Goal: Navigation & Orientation: Locate item on page

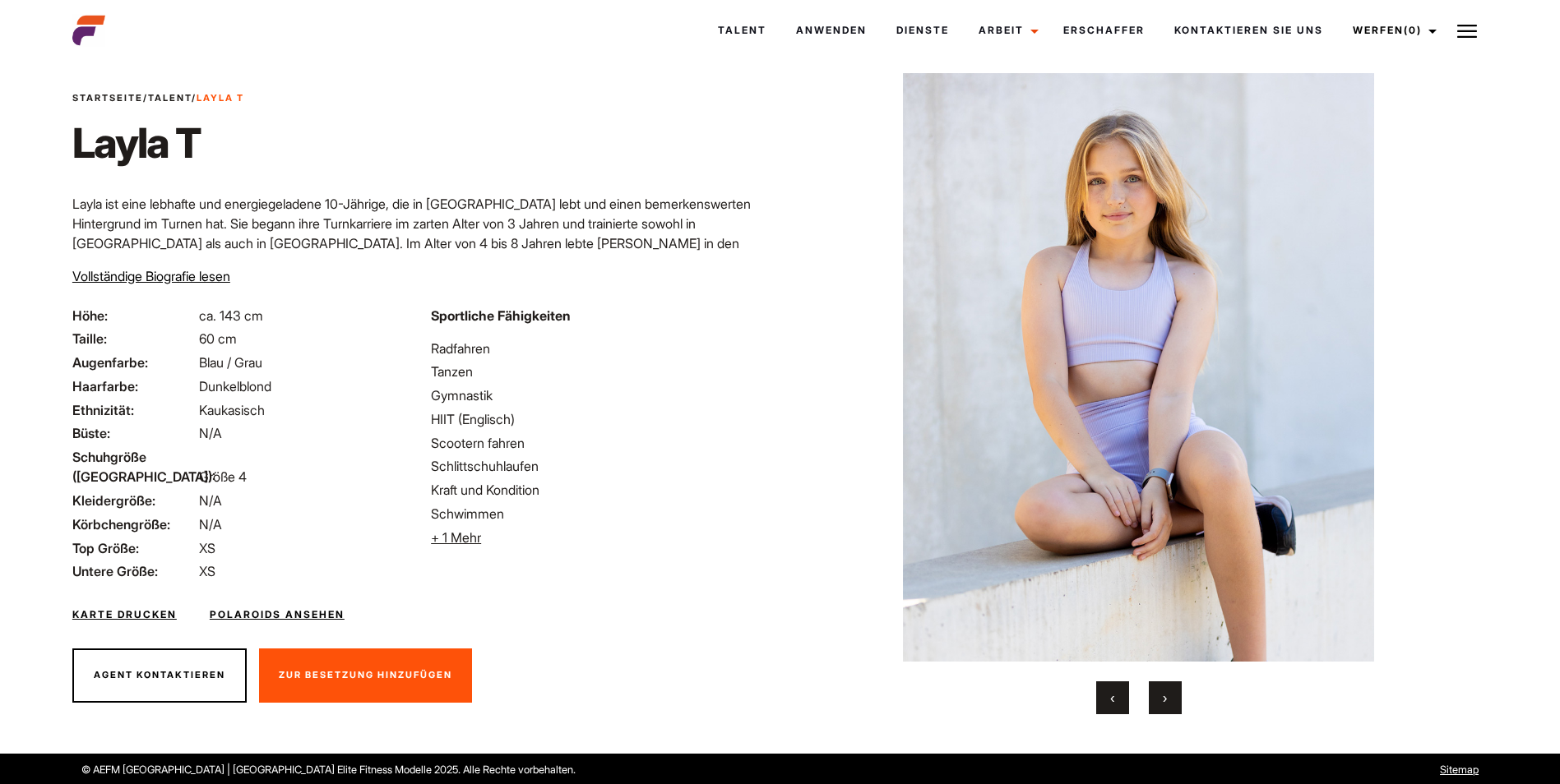
scroll to position [34, 0]
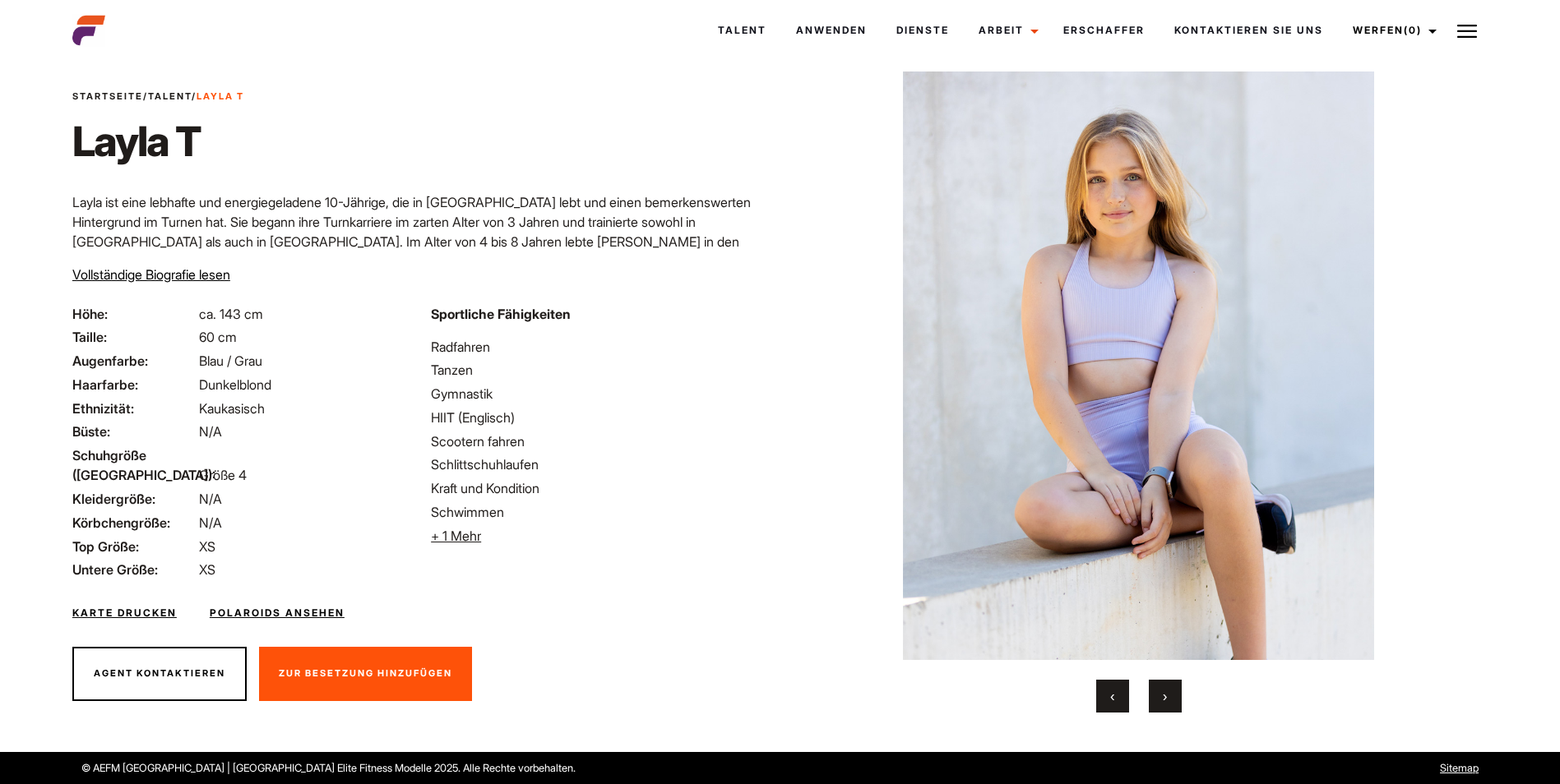
click at [1166, 697] on span "›" at bounding box center [1164, 696] width 4 height 16
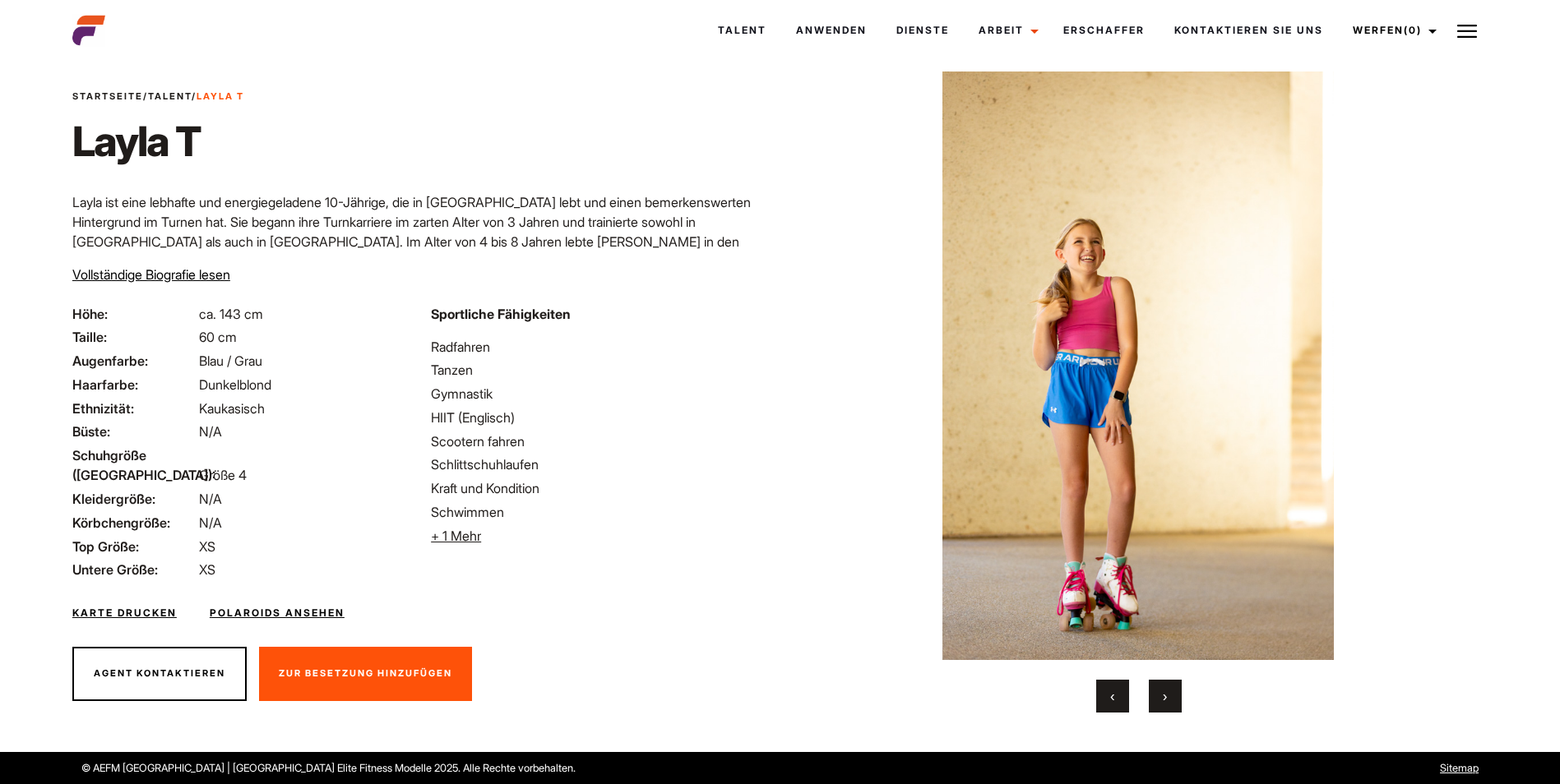
click at [1167, 697] on span "›" at bounding box center [1164, 696] width 4 height 16
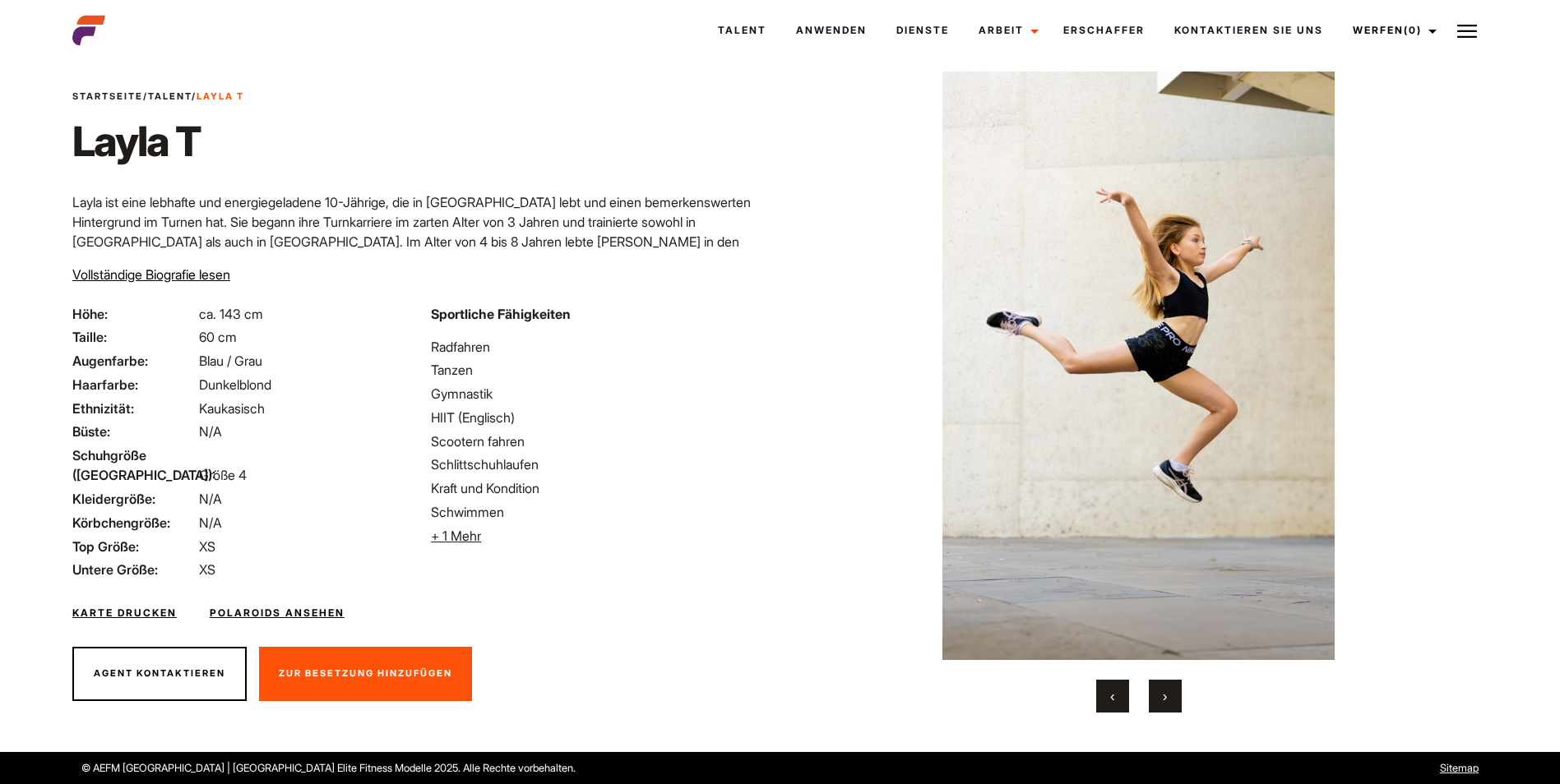
click at [1167, 697] on button "›" at bounding box center [1165, 696] width 33 height 33
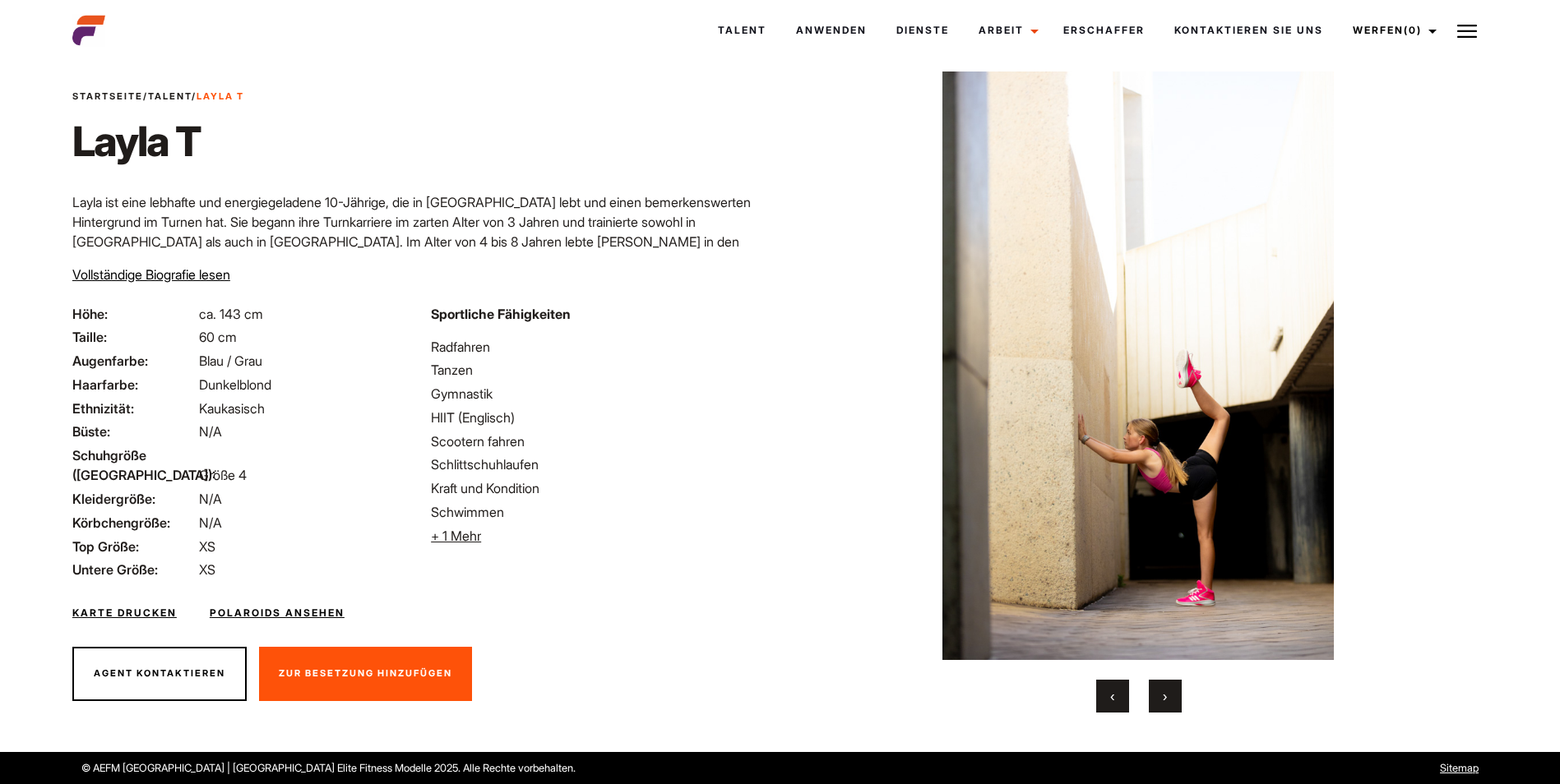
click at [1168, 696] on button "›" at bounding box center [1165, 696] width 33 height 33
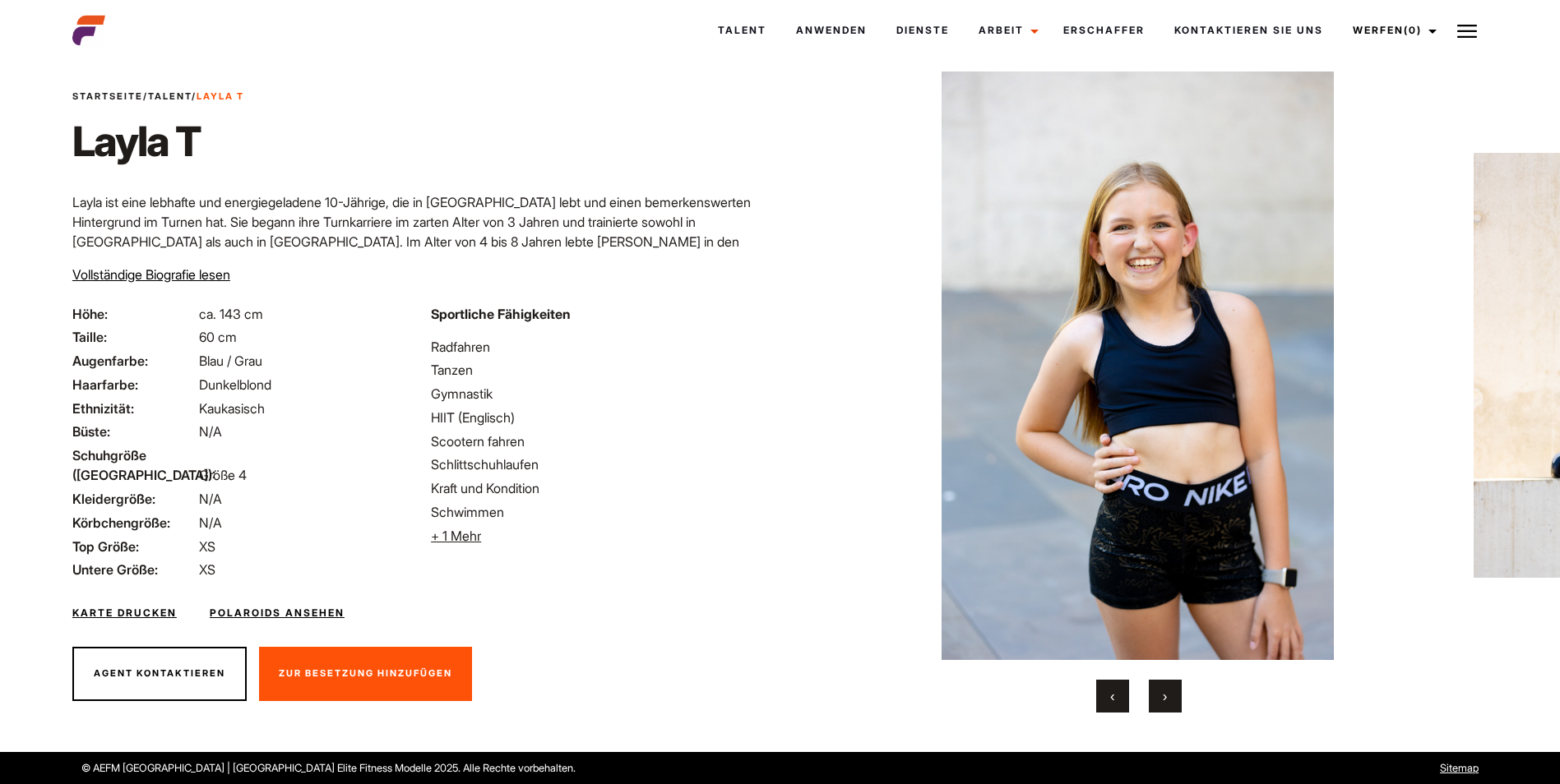
click at [1168, 696] on button "›" at bounding box center [1165, 696] width 33 height 33
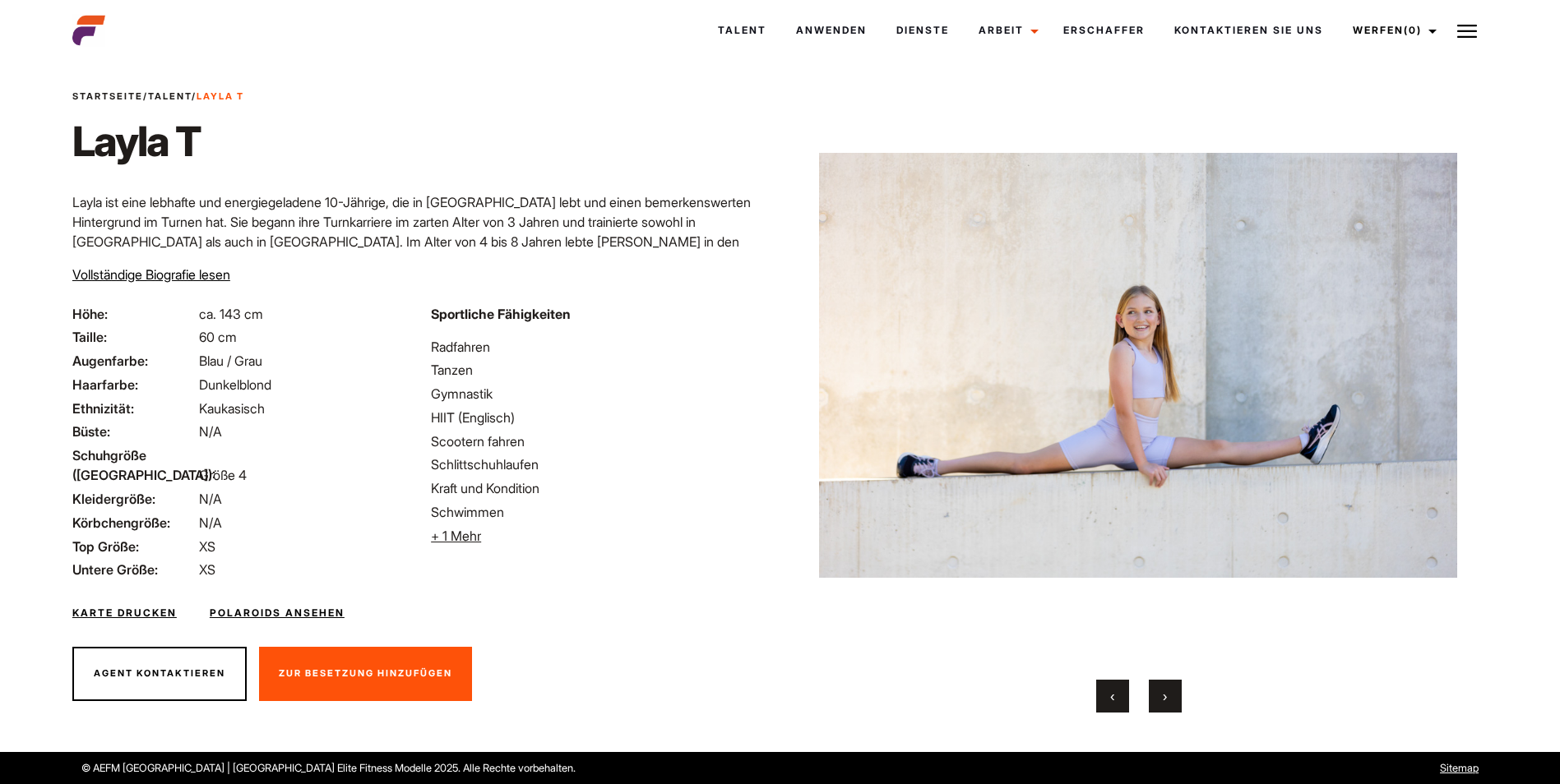
click at [1168, 696] on button "›" at bounding box center [1165, 696] width 33 height 33
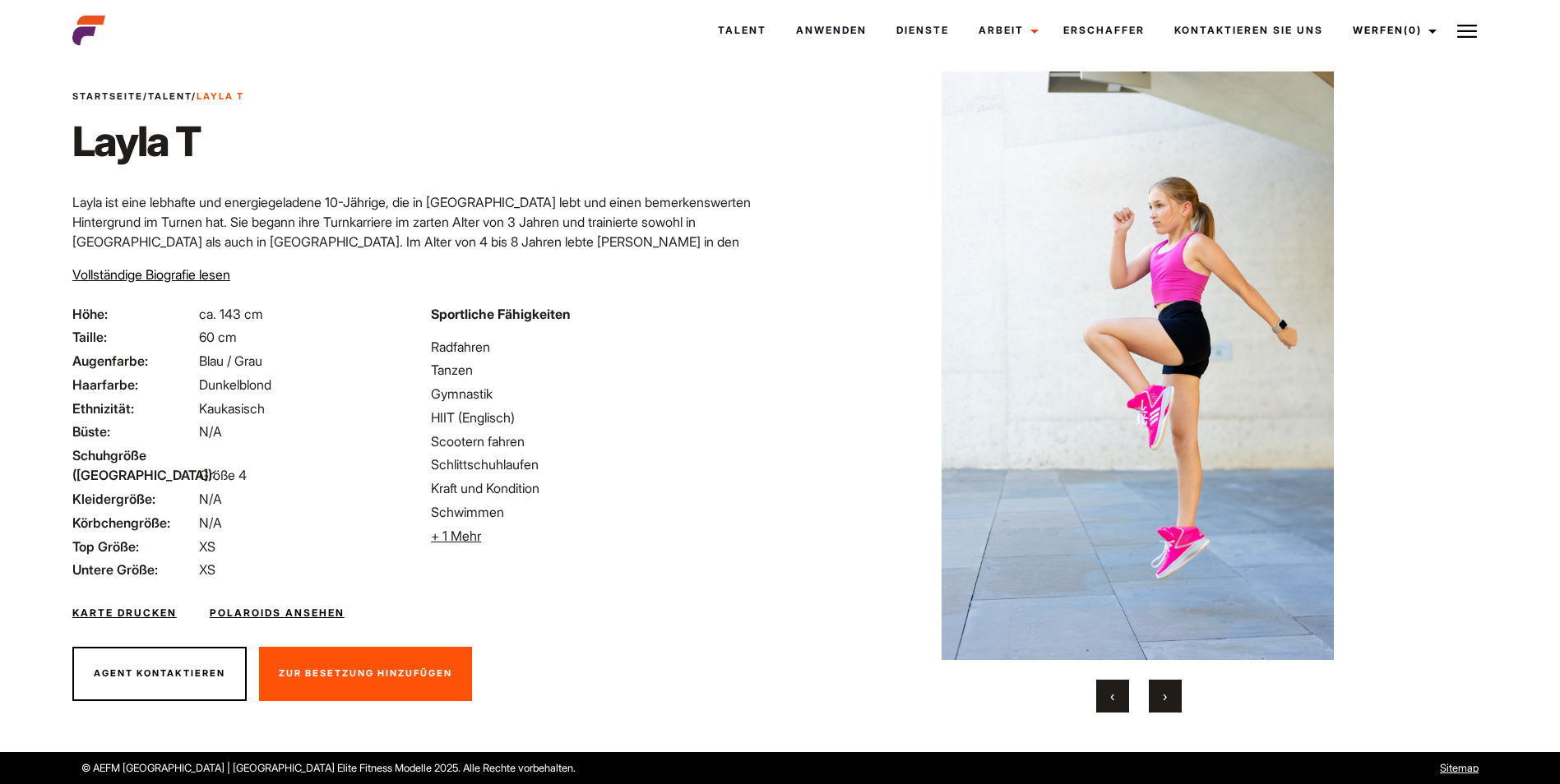
click at [1168, 696] on button "›" at bounding box center [1165, 696] width 33 height 33
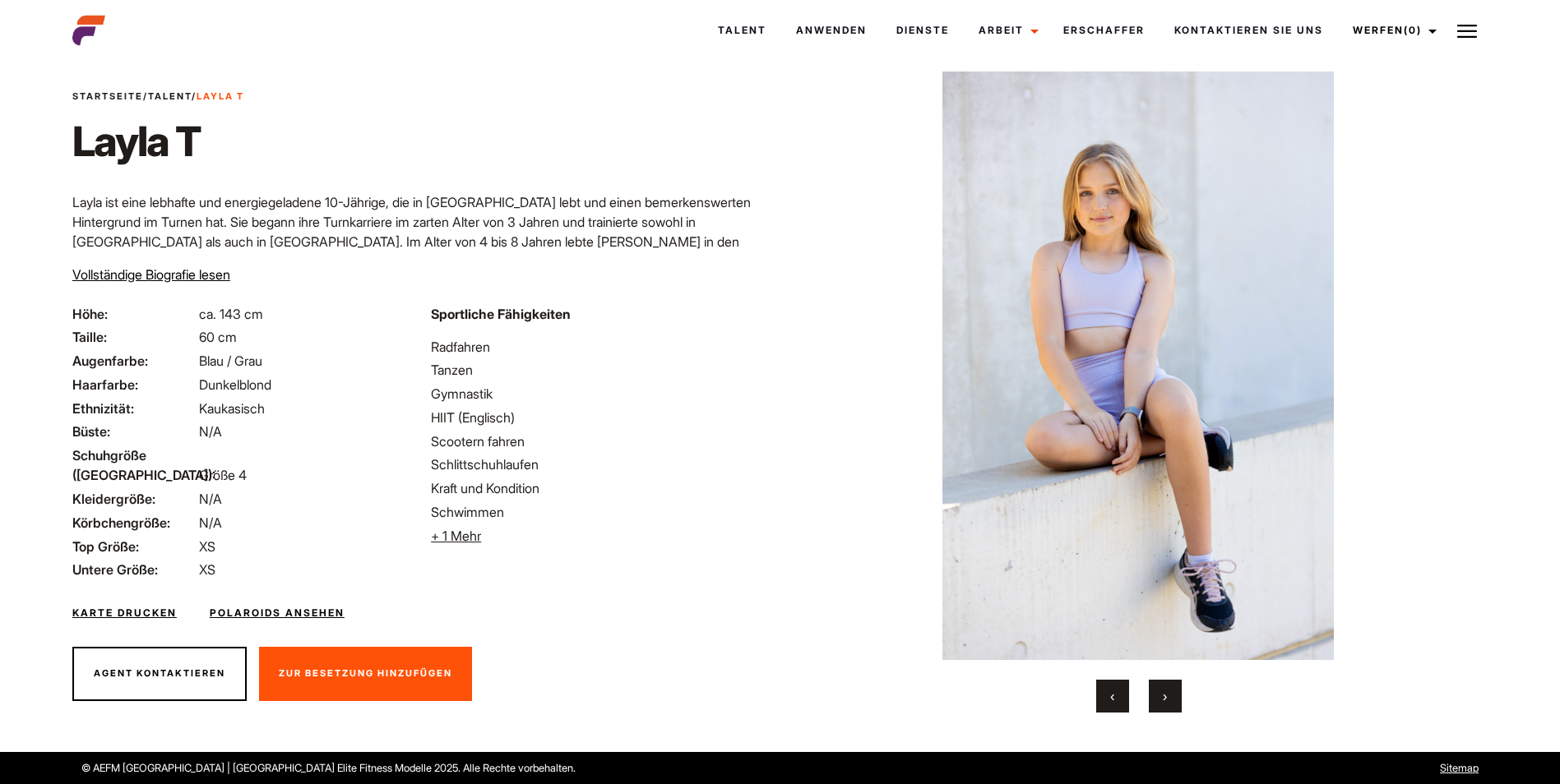
click at [1168, 696] on button "›" at bounding box center [1165, 696] width 33 height 33
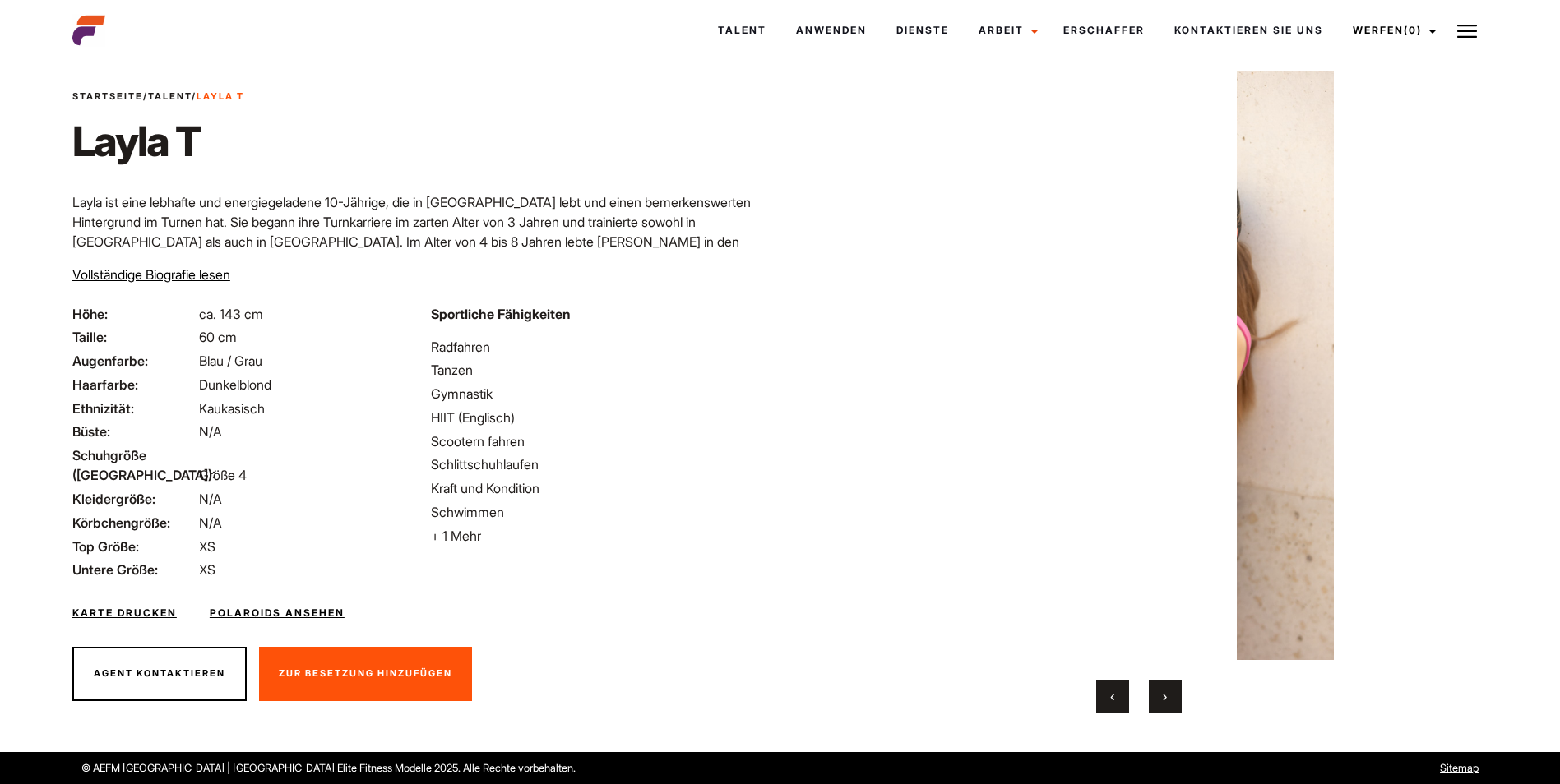
click at [1168, 696] on button "›" at bounding box center [1165, 696] width 33 height 33
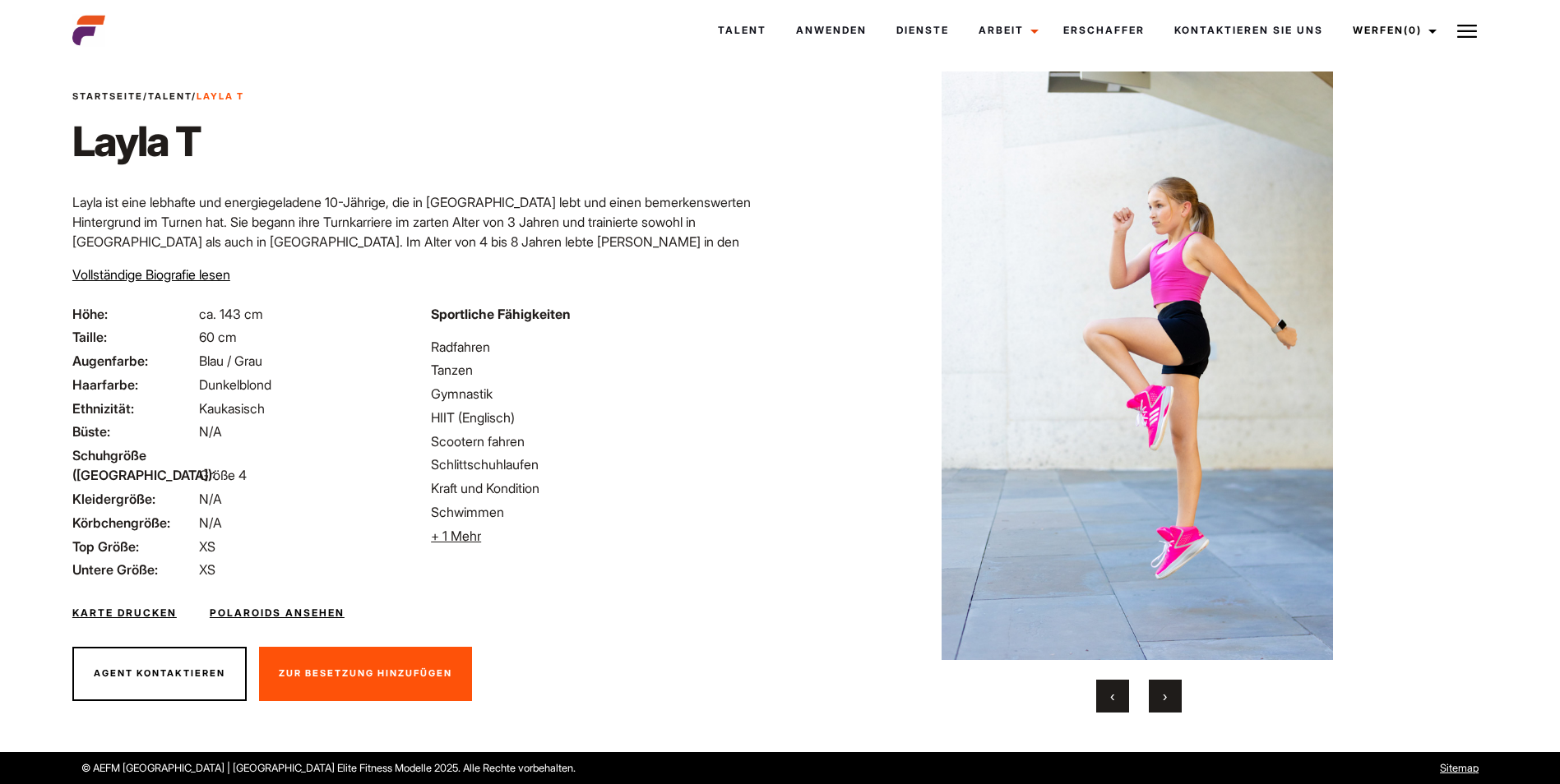
click at [1168, 696] on button "›" at bounding box center [1165, 696] width 33 height 33
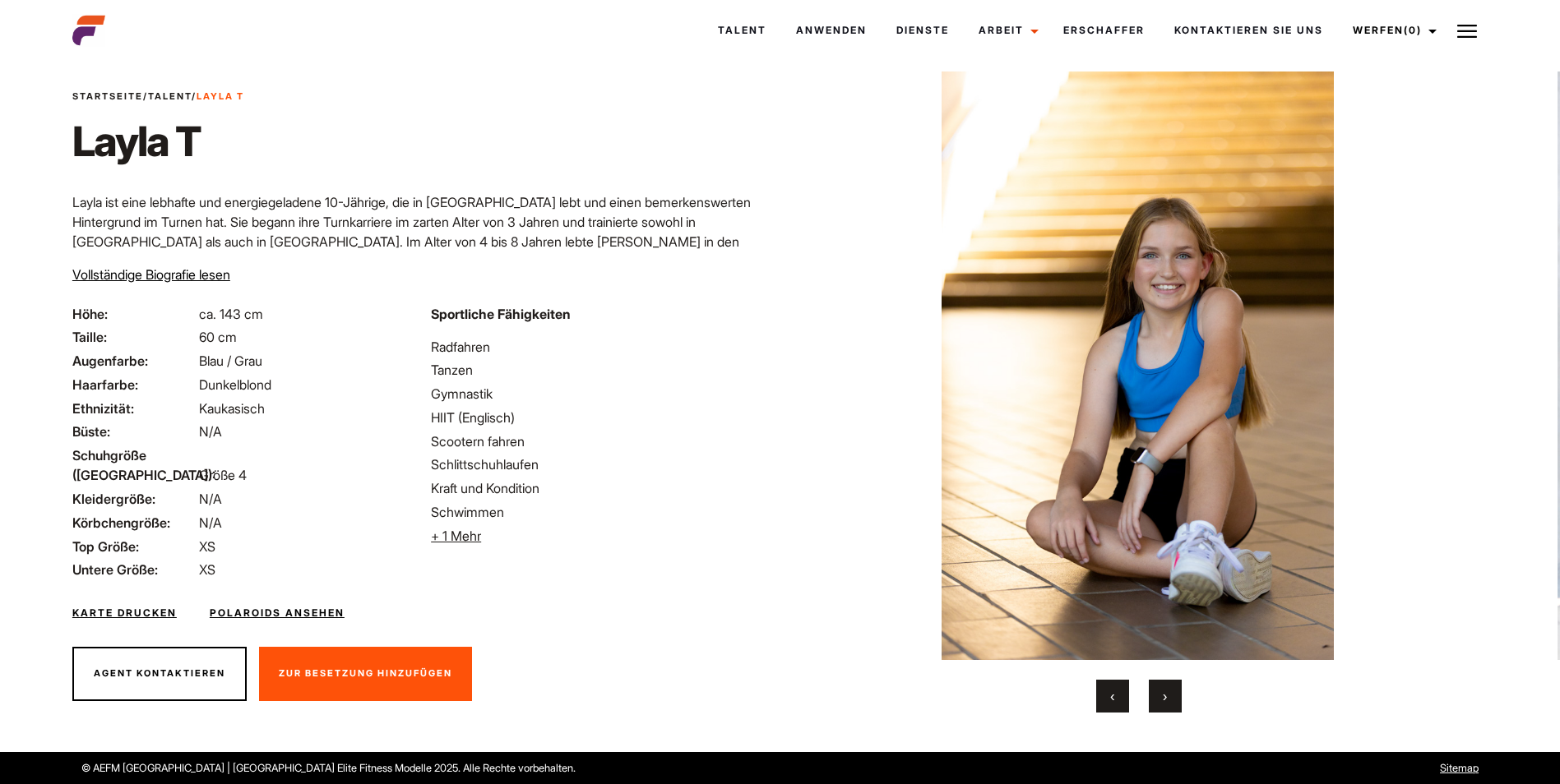
click at [1168, 696] on button "›" at bounding box center [1165, 696] width 33 height 33
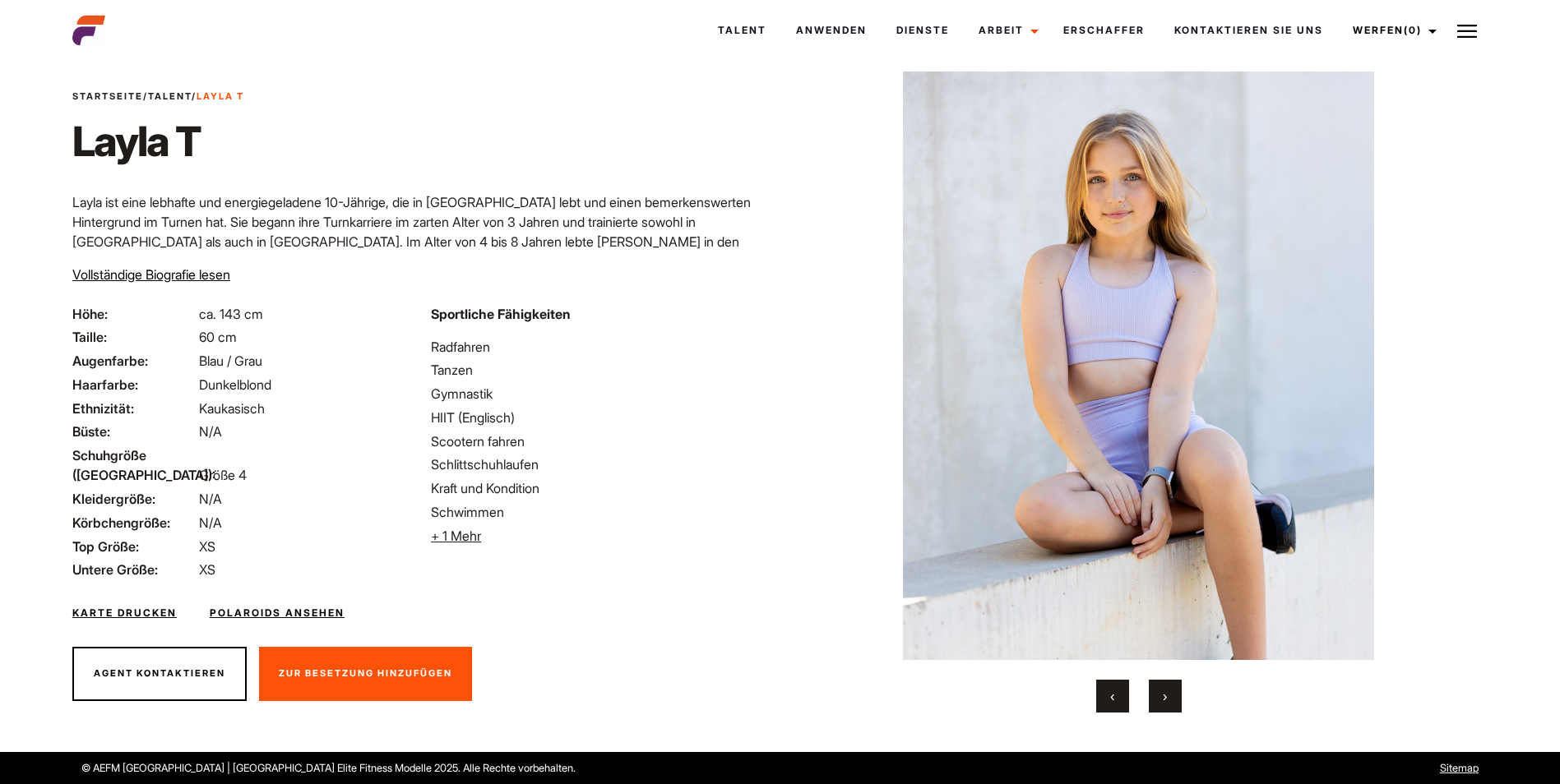
click at [1168, 696] on button "›" at bounding box center [1165, 696] width 33 height 33
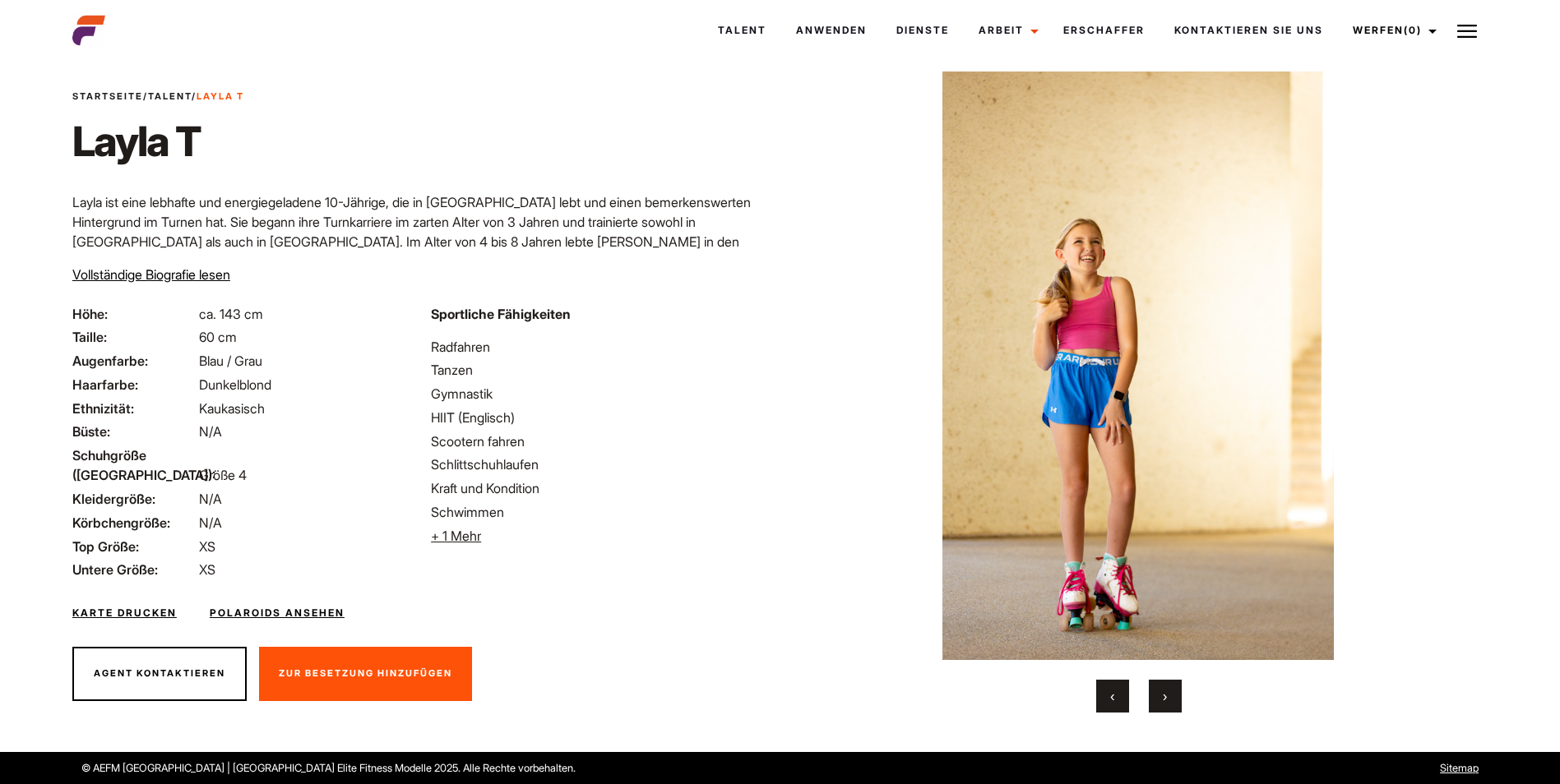
click at [1168, 696] on button "›" at bounding box center [1165, 696] width 33 height 33
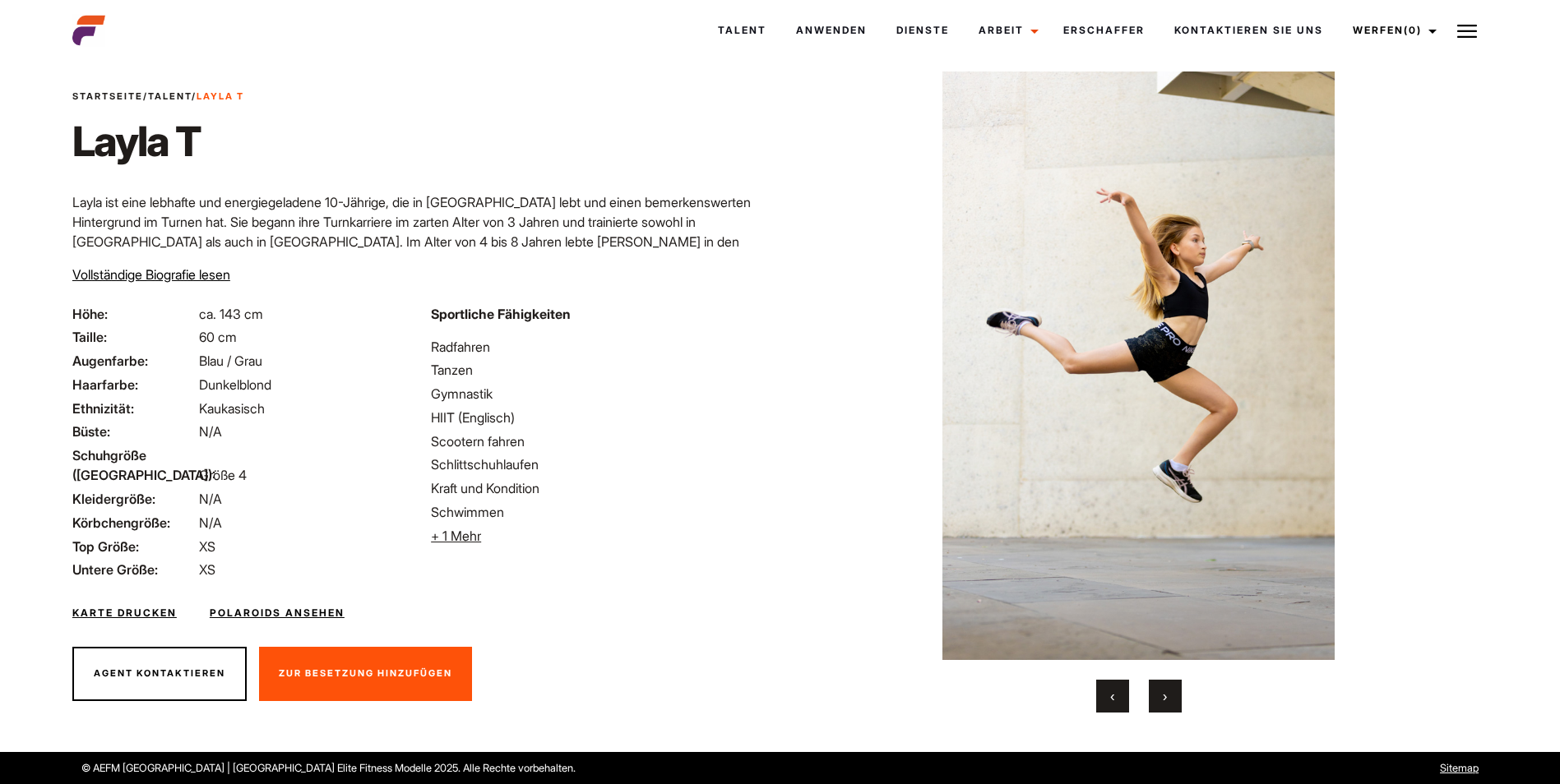
click at [1168, 696] on button "›" at bounding box center [1165, 696] width 33 height 33
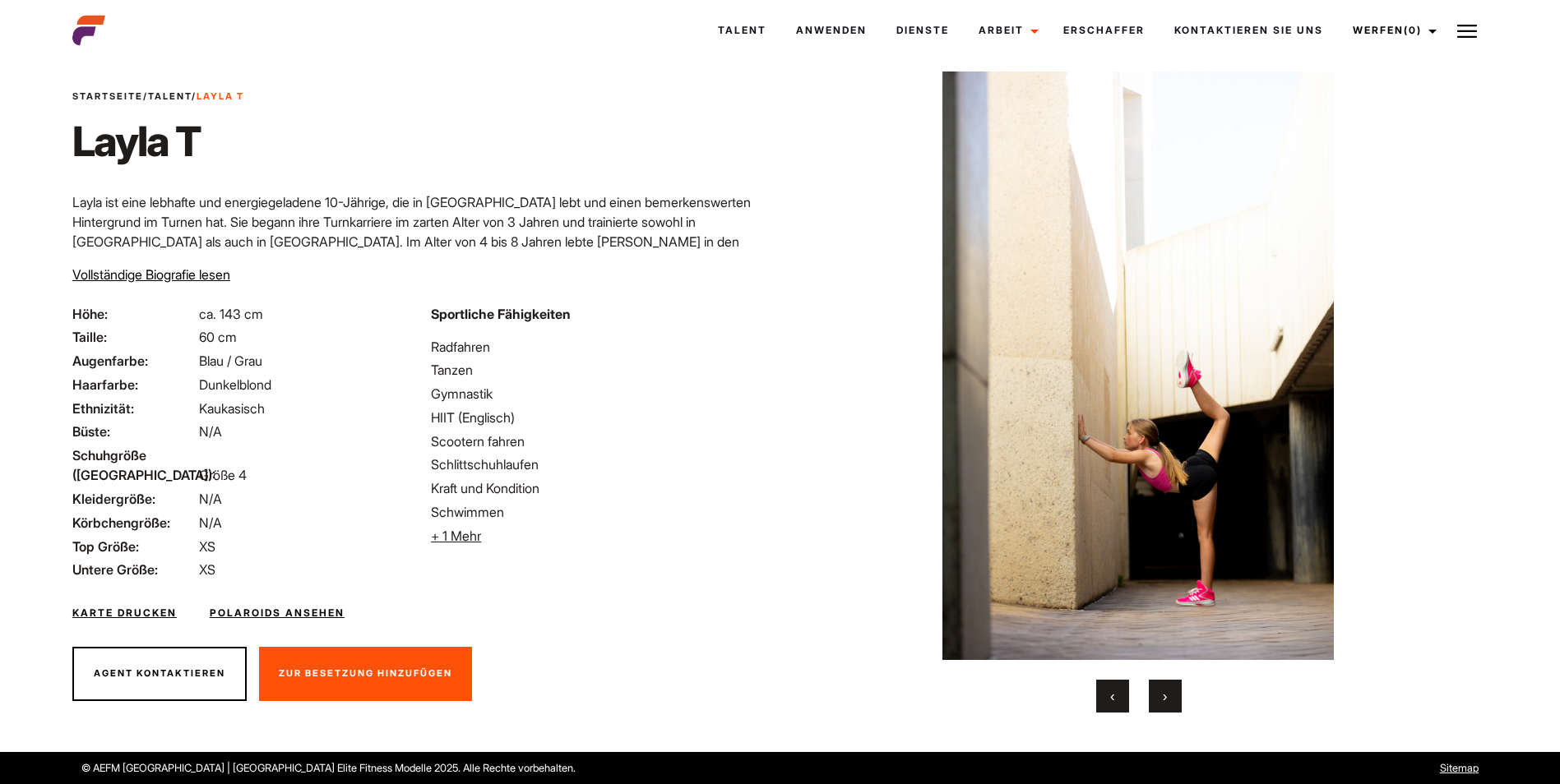
click at [1168, 696] on button "›" at bounding box center [1165, 696] width 33 height 33
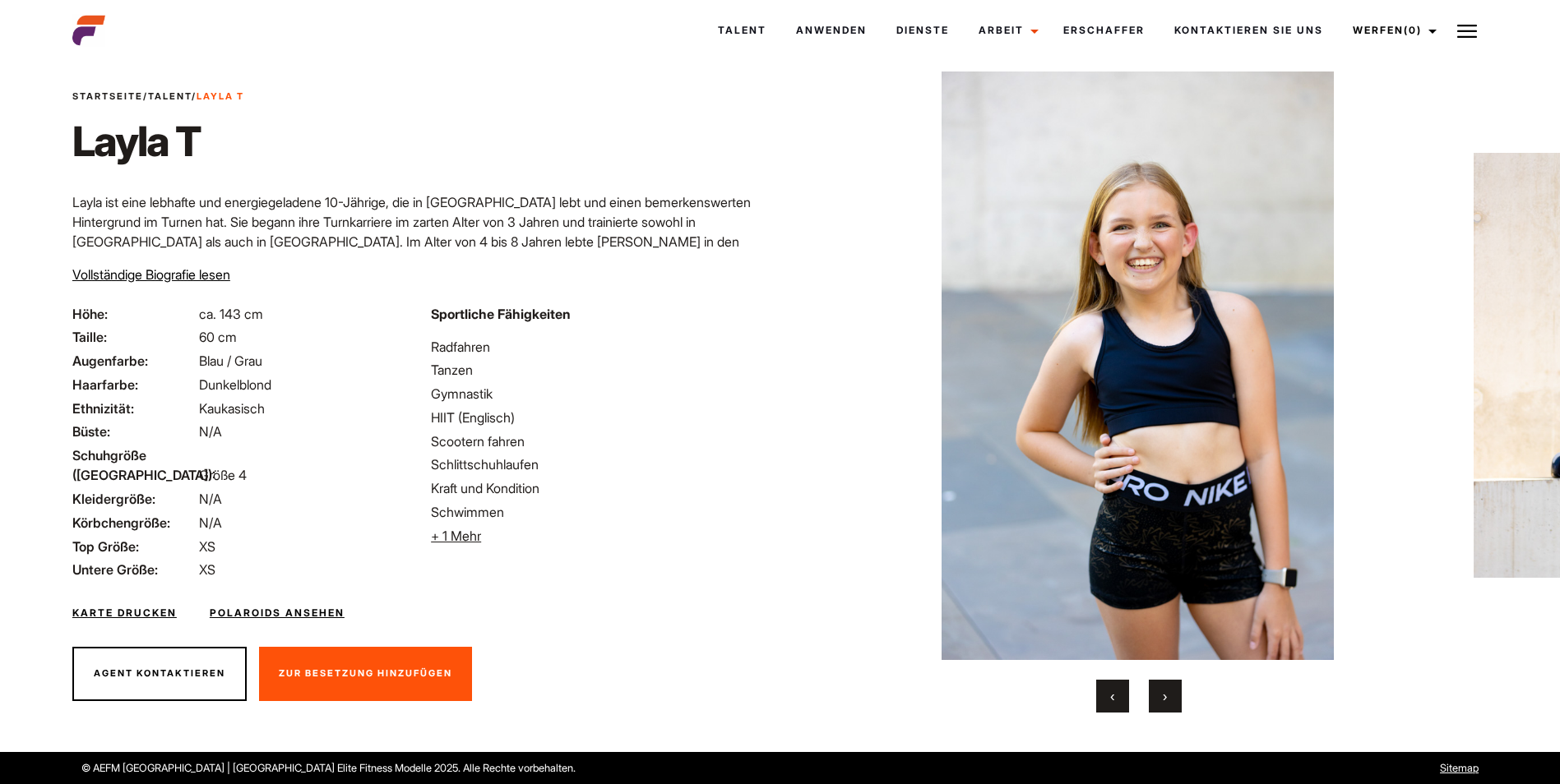
click at [1168, 696] on button "›" at bounding box center [1165, 696] width 33 height 33
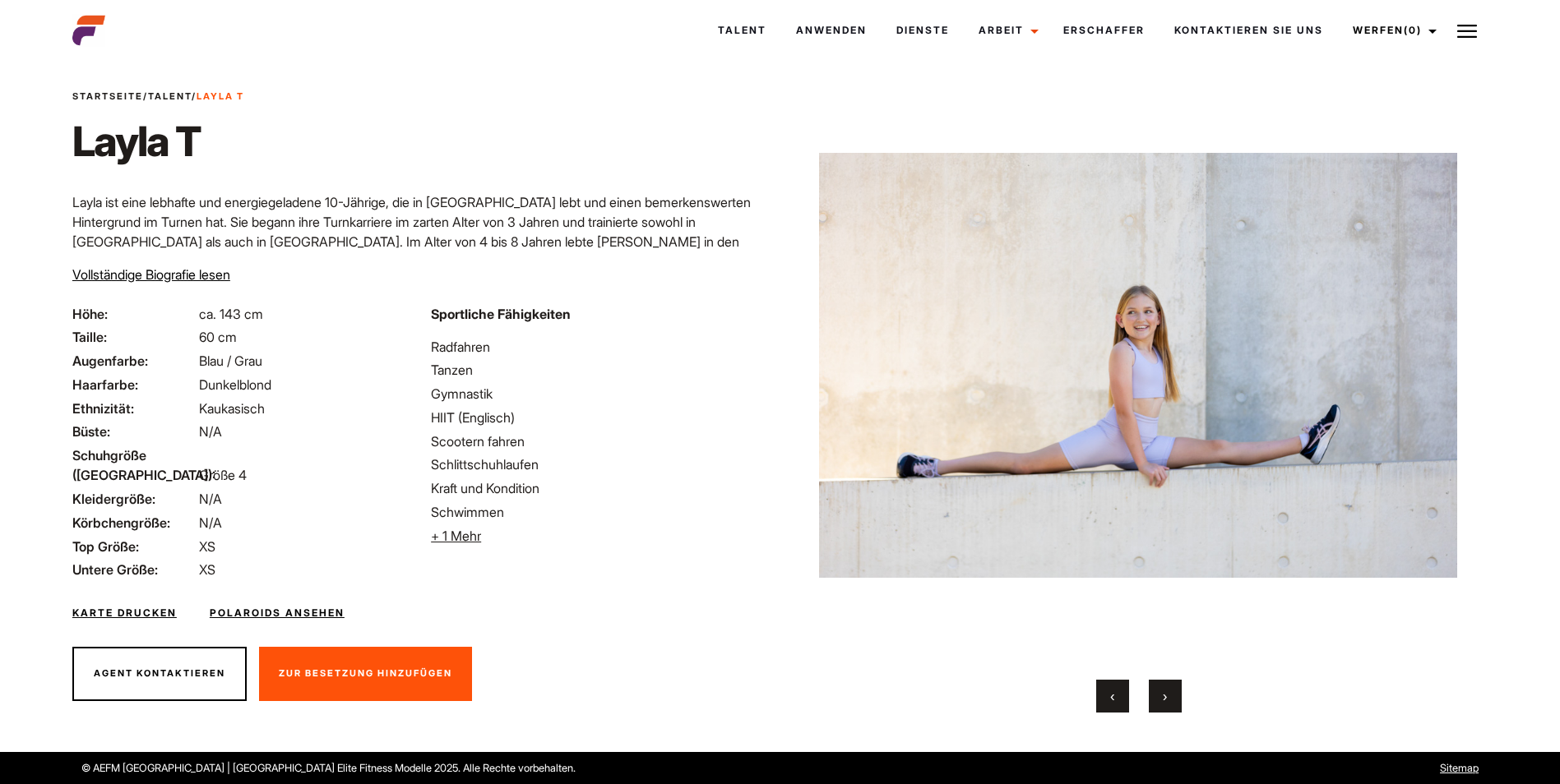
click at [1168, 696] on button "›" at bounding box center [1165, 696] width 33 height 33
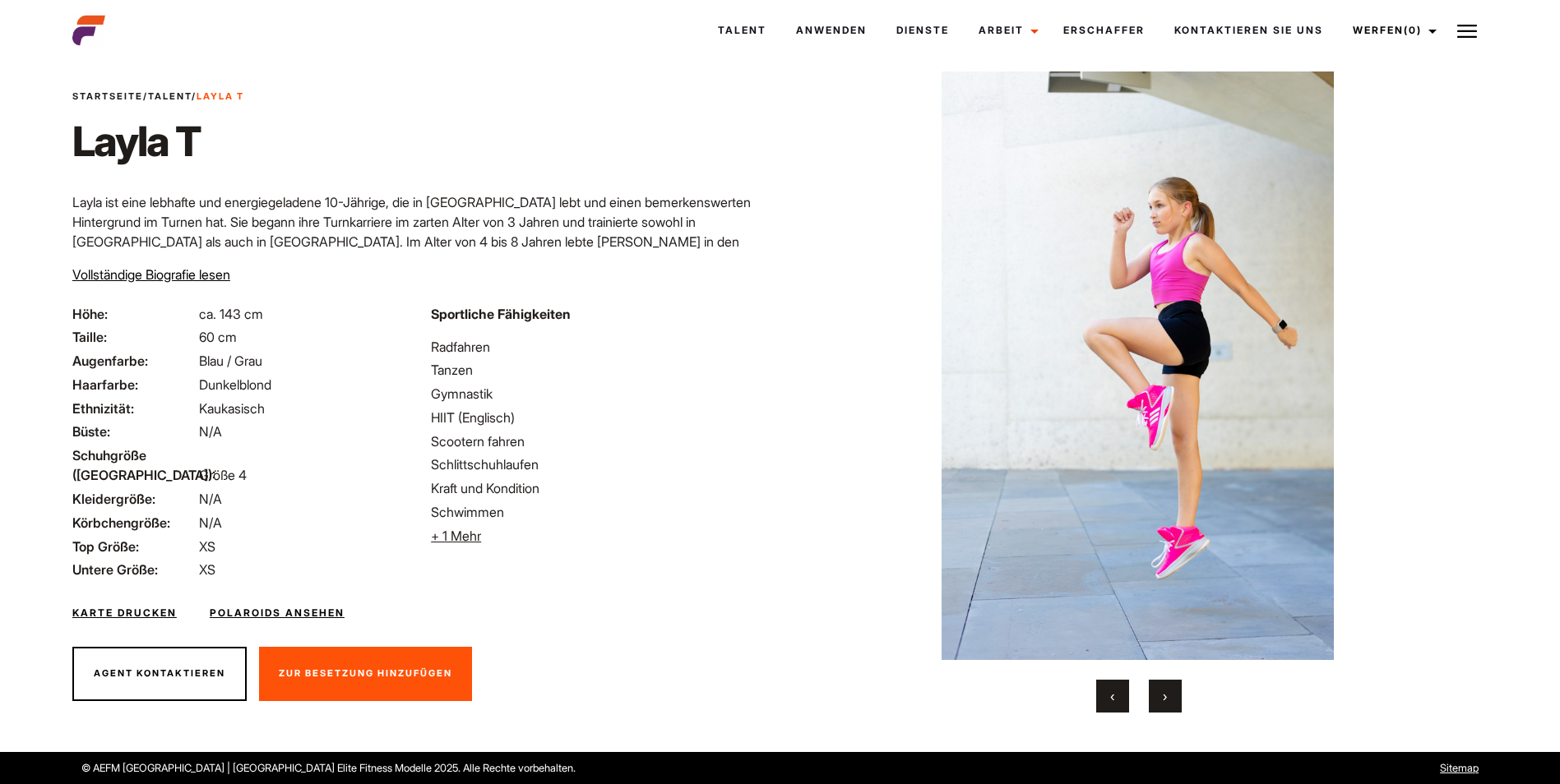
click at [1168, 696] on button "›" at bounding box center [1165, 696] width 33 height 33
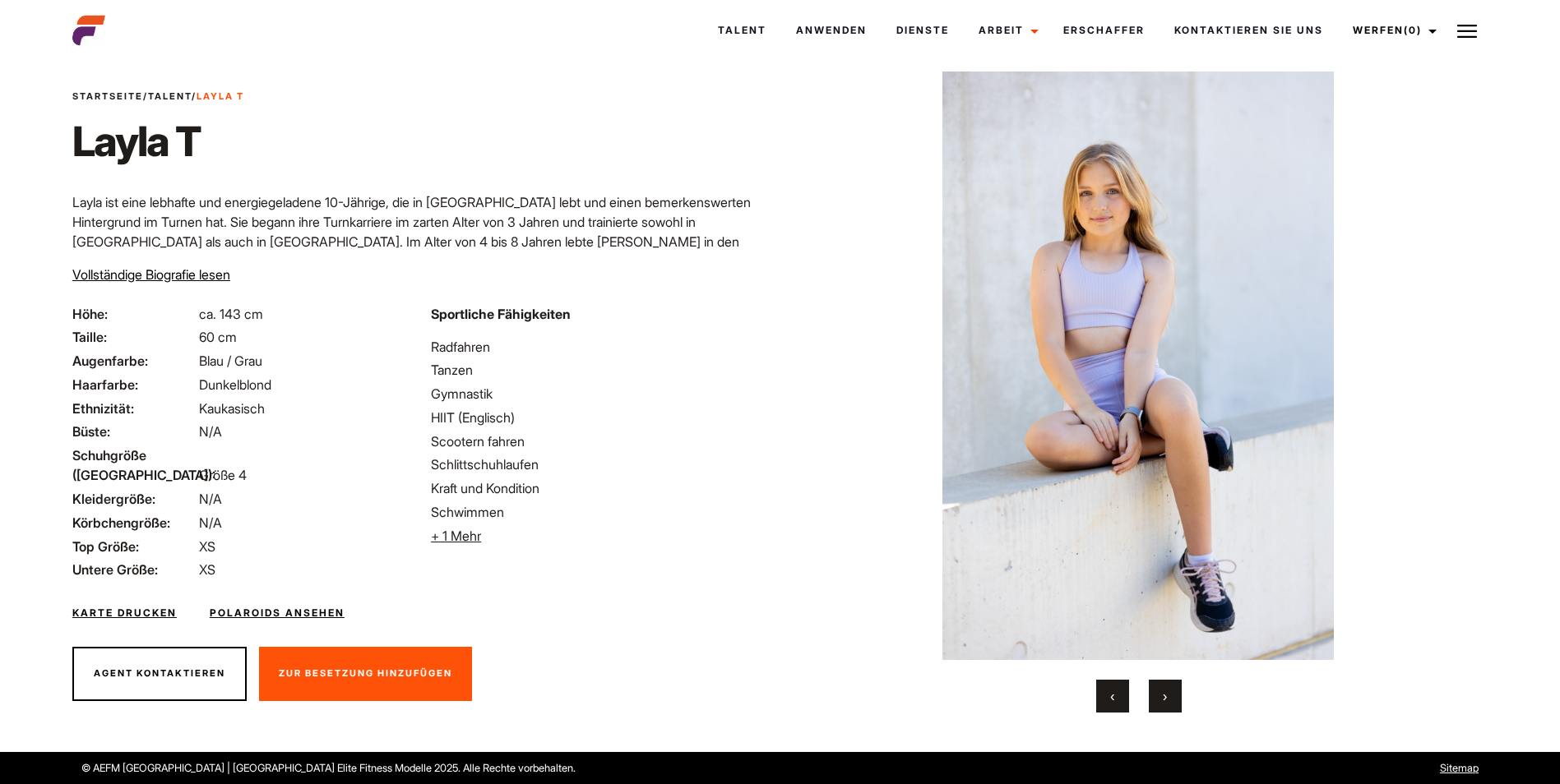
click at [1168, 696] on button "›" at bounding box center [1165, 696] width 33 height 33
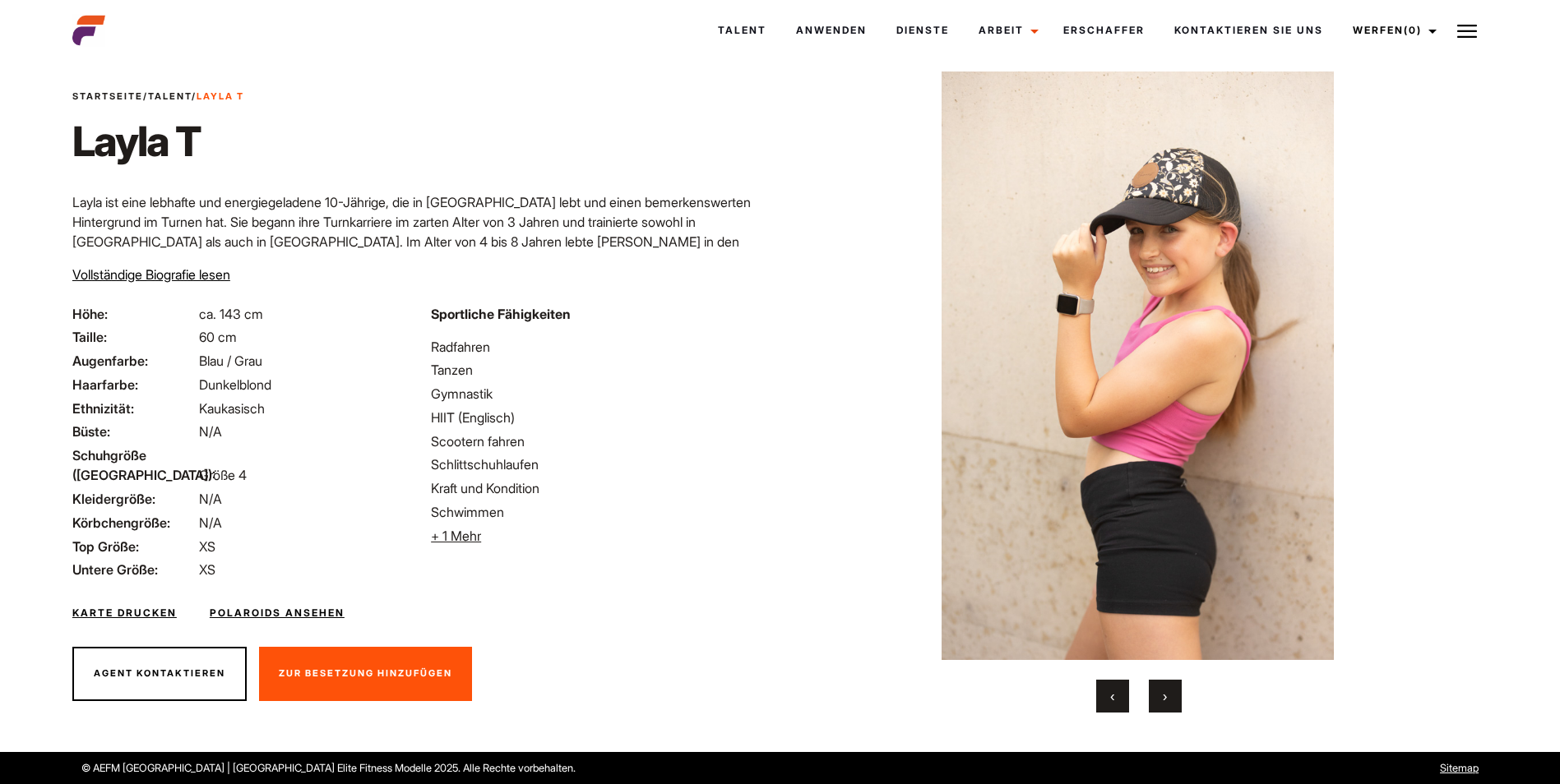
click at [1168, 696] on button "›" at bounding box center [1165, 696] width 33 height 33
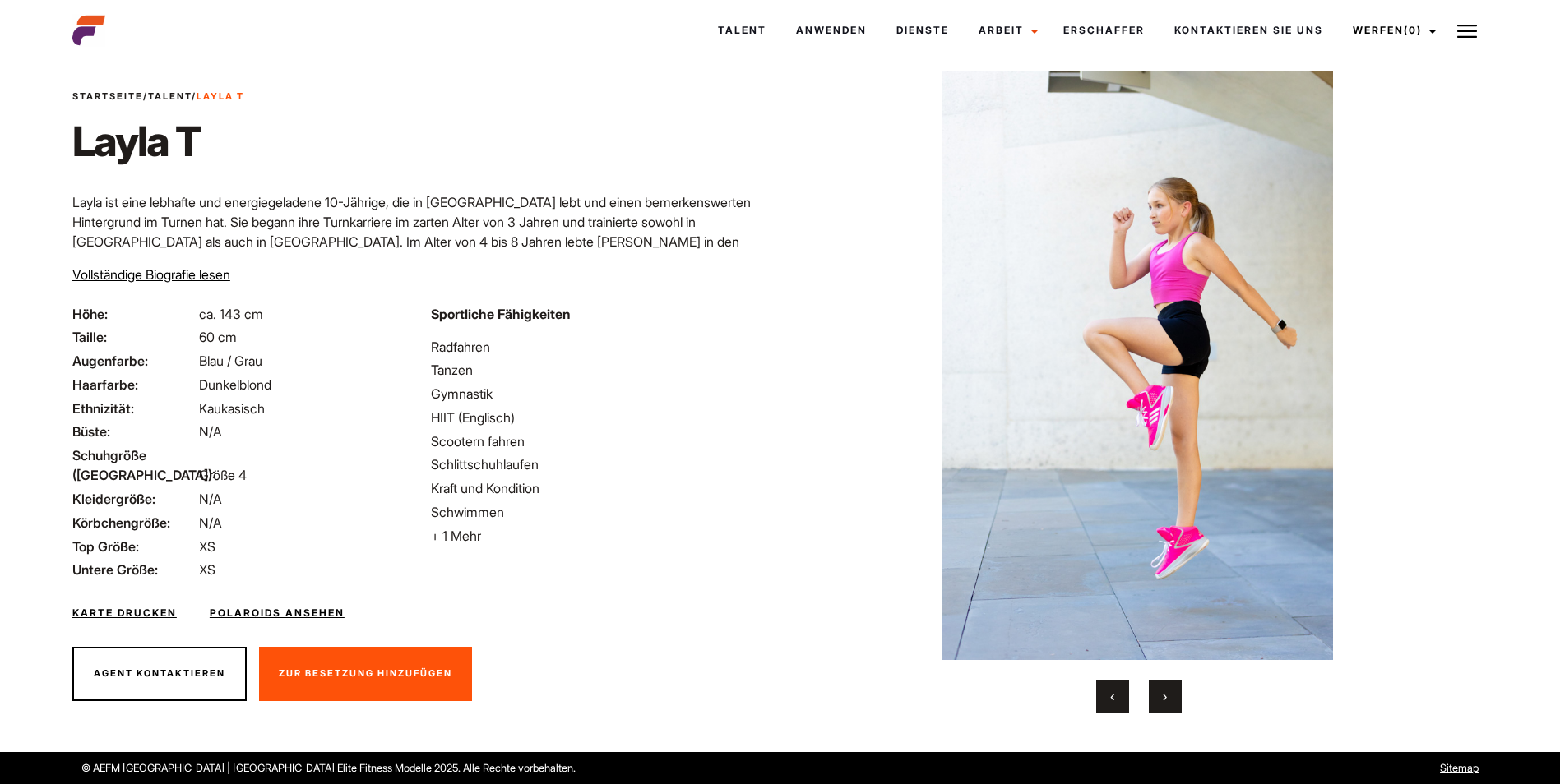
click at [1168, 696] on button "›" at bounding box center [1165, 696] width 33 height 33
